Goal: Check status: Check status

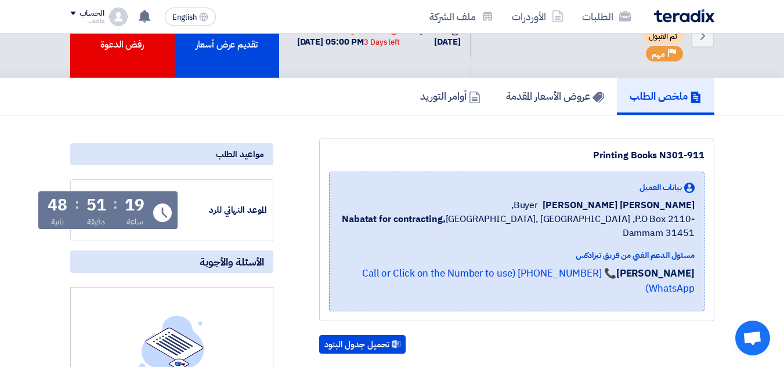
scroll to position [58, 0]
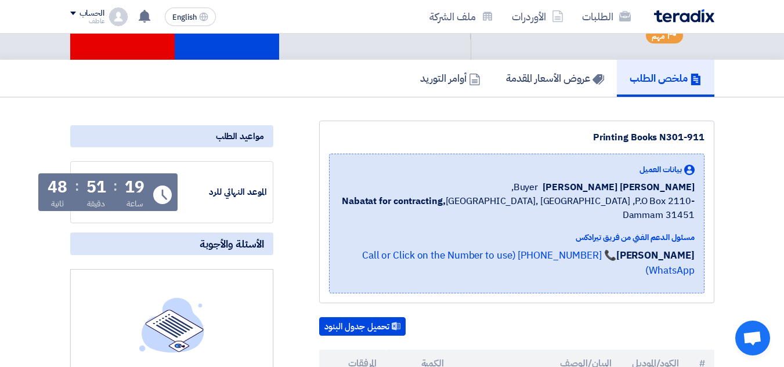
click at [131, 185] on div "19" at bounding box center [135, 187] width 20 height 16
click at [131, 187] on div "19" at bounding box center [135, 187] width 20 height 16
click at [100, 182] on div "51" at bounding box center [96, 187] width 20 height 16
click at [100, 183] on div "51" at bounding box center [96, 187] width 20 height 16
click at [100, 184] on div "51" at bounding box center [96, 187] width 20 height 16
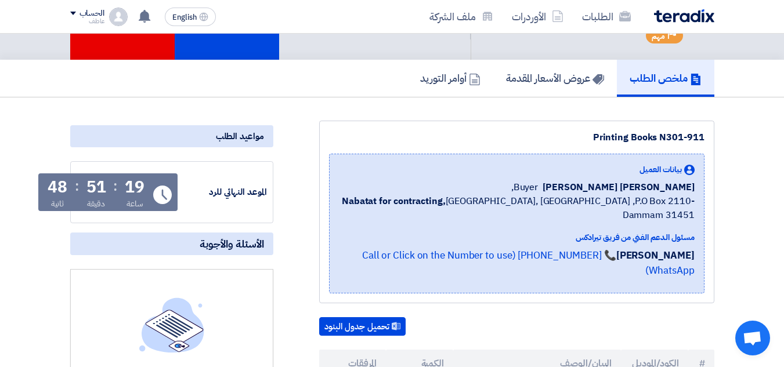
click at [52, 186] on div "48" at bounding box center [58, 187] width 20 height 16
click at [53, 187] on div "48" at bounding box center [58, 187] width 20 height 16
click at [56, 186] on div "48" at bounding box center [58, 187] width 20 height 16
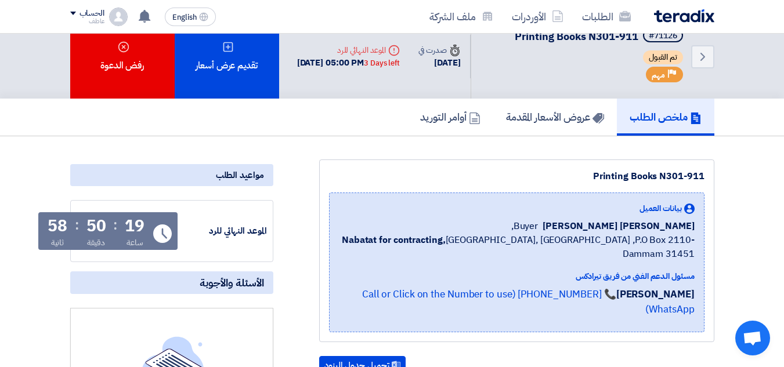
scroll to position [0, 0]
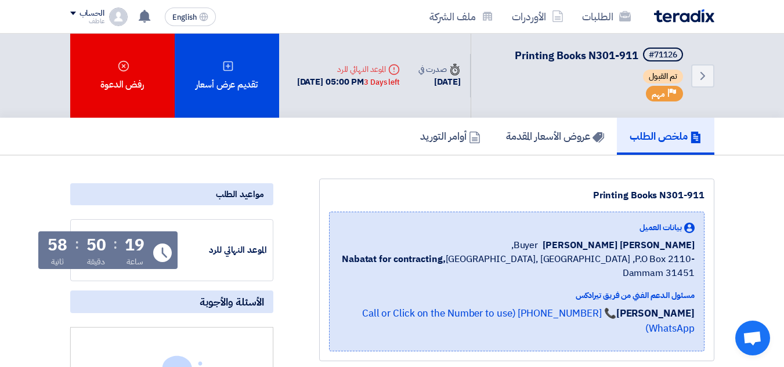
click at [387, 75] on div "[DATE] 05:00 PM 3 Days left" at bounding box center [348, 81] width 103 height 13
click at [386, 75] on div "[DATE] 05:00 PM 3 Days left" at bounding box center [348, 81] width 103 height 13
click at [370, 75] on div "[DATE] 05:00 PM 3 Days left" at bounding box center [348, 81] width 103 height 13
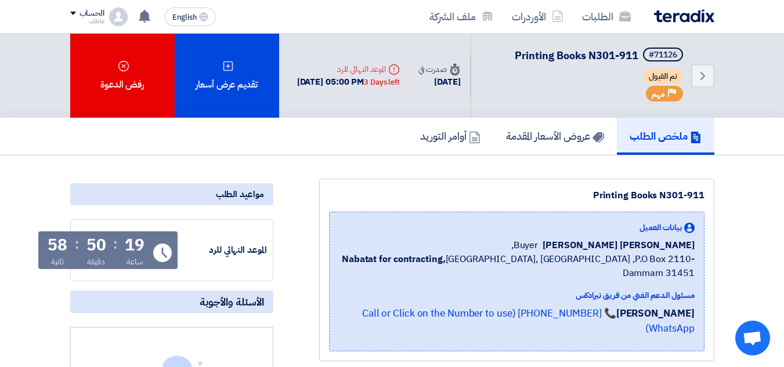
click at [370, 75] on div "[DATE] 05:00 PM 3 Days left" at bounding box center [348, 81] width 103 height 13
click at [369, 75] on div "[DATE] 05:00 PM 3 Days left" at bounding box center [348, 81] width 103 height 13
click at [370, 75] on div "[DATE] 05:00 PM 3 Days left" at bounding box center [348, 81] width 103 height 13
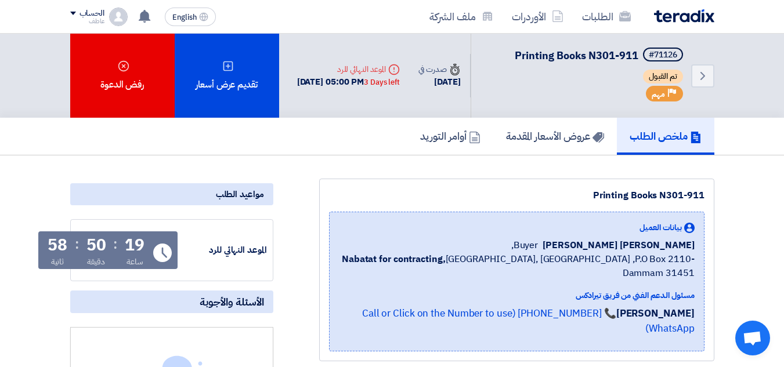
click at [370, 75] on div "[DATE] 05:00 PM 3 Days left" at bounding box center [348, 81] width 103 height 13
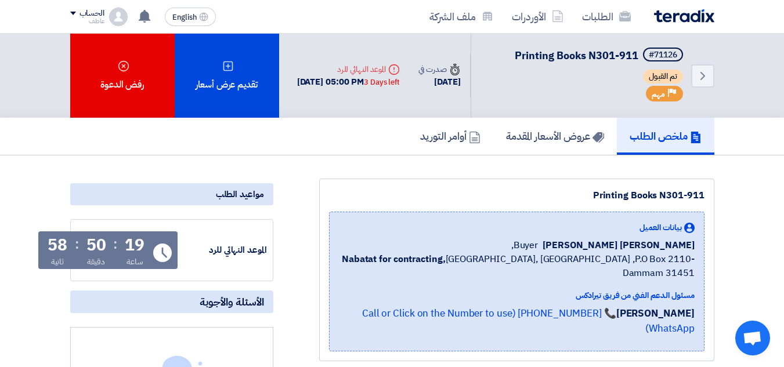
click at [371, 75] on div "[DATE] 05:00 PM 3 Days left" at bounding box center [348, 81] width 103 height 13
drag, startPoint x: 375, startPoint y: 88, endPoint x: 405, endPoint y: 75, distance: 32.8
click at [400, 75] on div "[DATE] 05:00 PM 3 Days left" at bounding box center [348, 81] width 103 height 13
click at [379, 75] on div "[DATE] 05:00 PM 3 Days left" at bounding box center [348, 81] width 103 height 13
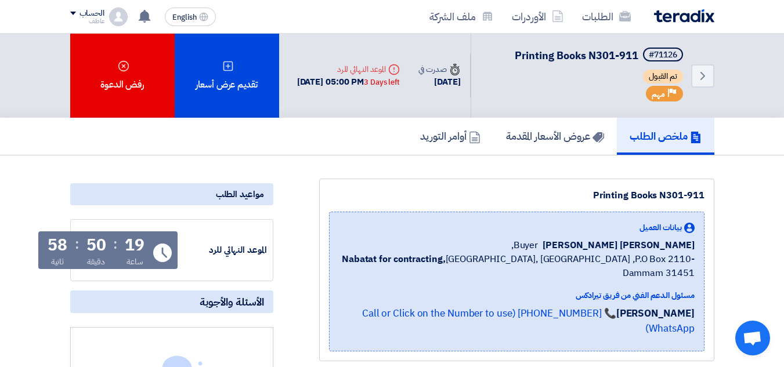
click at [380, 75] on div "[DATE] 05:00 PM 3 Days left" at bounding box center [348, 81] width 103 height 13
click at [379, 63] on div "Deadline الموعد النهائي للرد" at bounding box center [348, 69] width 103 height 12
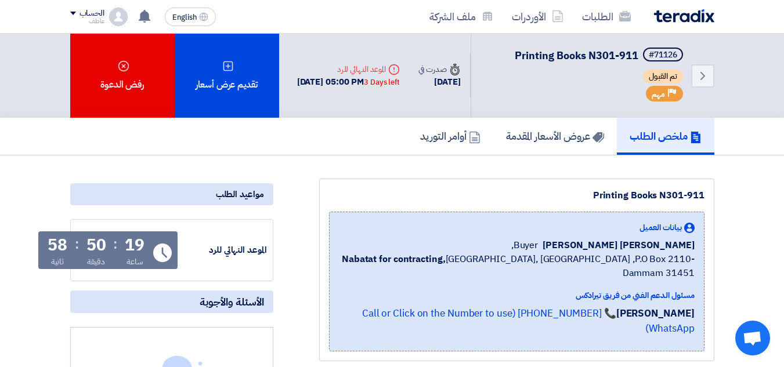
click at [373, 75] on div "[DATE] 05:00 PM 3 Days left" at bounding box center [348, 81] width 103 height 13
click at [377, 88] on div "3 Days left" at bounding box center [382, 83] width 36 height 12
click at [376, 76] on div "[DATE] 05:00 PM 3 Days left" at bounding box center [348, 81] width 103 height 13
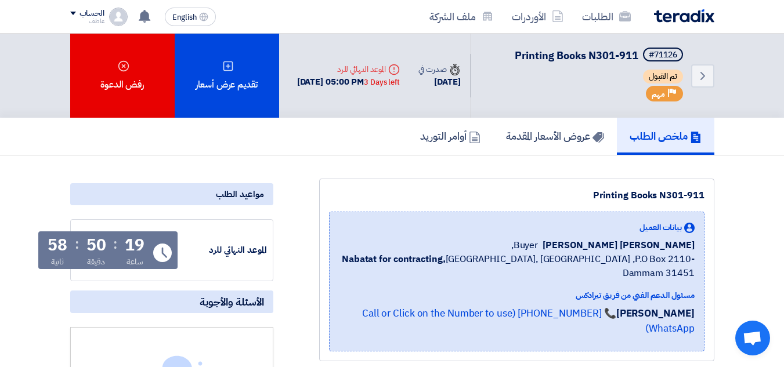
click at [376, 76] on div "[DATE] 05:00 PM 3 Days left" at bounding box center [348, 81] width 103 height 13
click at [368, 82] on div "[DATE] 05:00 PM 3 Days left" at bounding box center [348, 81] width 103 height 13
click at [108, 245] on div "19 ساعة : 50 دقيقة : 58 ثانية" at bounding box center [96, 252] width 104 height 31
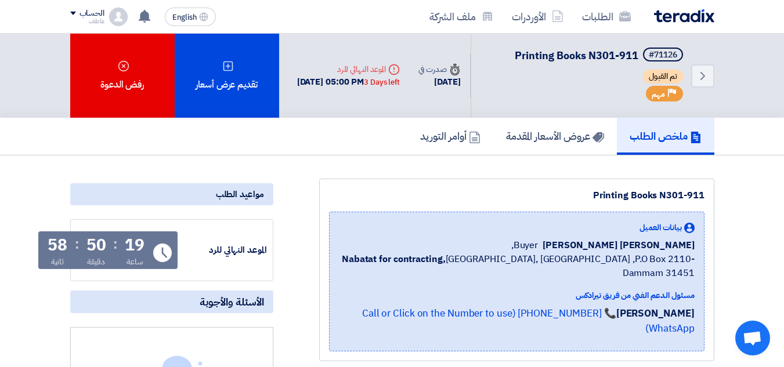
click at [108, 245] on div "19 ساعة : 50 دقيقة : 58 ثانية" at bounding box center [96, 252] width 104 height 31
click at [102, 242] on div "50" at bounding box center [96, 245] width 20 height 16
click at [113, 243] on div "19 ساعة : 50 دقيقة : 58 ثانية" at bounding box center [96, 252] width 104 height 31
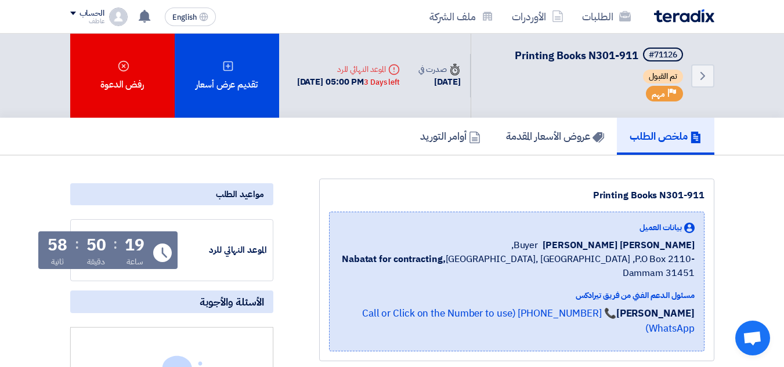
click at [113, 243] on div "19 ساعة : 50 دقيقة : 58 ثانية" at bounding box center [96, 252] width 104 height 31
click at [374, 75] on div "[DATE] 05:00 PM 3 Days left" at bounding box center [348, 81] width 103 height 13
